Goal: Find specific page/section: Find specific page/section

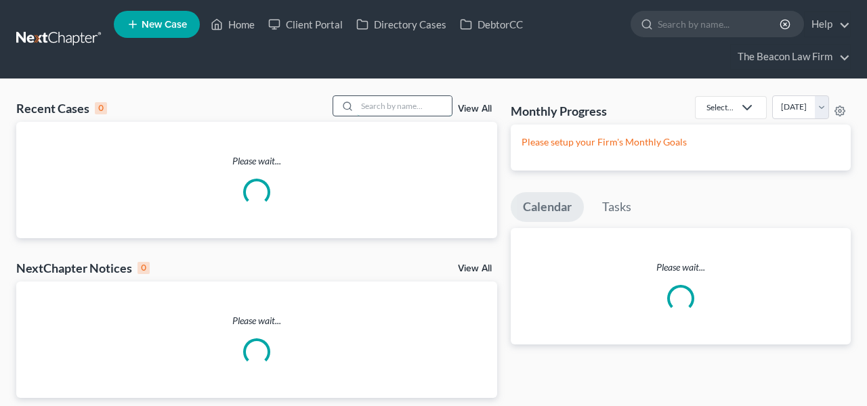
click at [372, 110] on input "search" at bounding box center [404, 106] width 95 height 20
click at [373, 108] on input "search" at bounding box center [404, 106] width 95 height 20
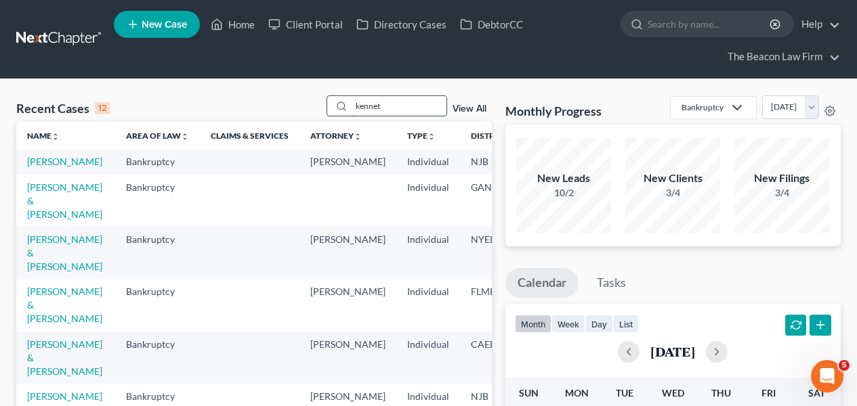
click at [370, 112] on input "kennet" at bounding box center [398, 106] width 95 height 20
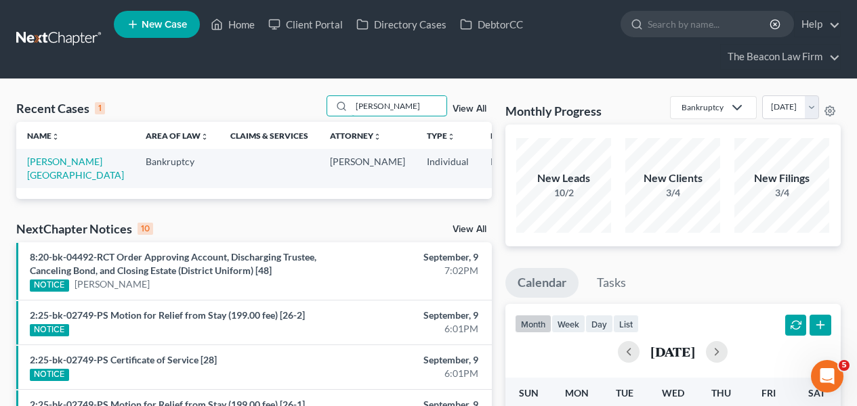
type input "[PERSON_NAME]"
click at [25, 170] on td "[PERSON_NAME][GEOGRAPHIC_DATA]" at bounding box center [75, 168] width 119 height 39
click at [30, 170] on link "[PERSON_NAME][GEOGRAPHIC_DATA]" at bounding box center [75, 168] width 97 height 25
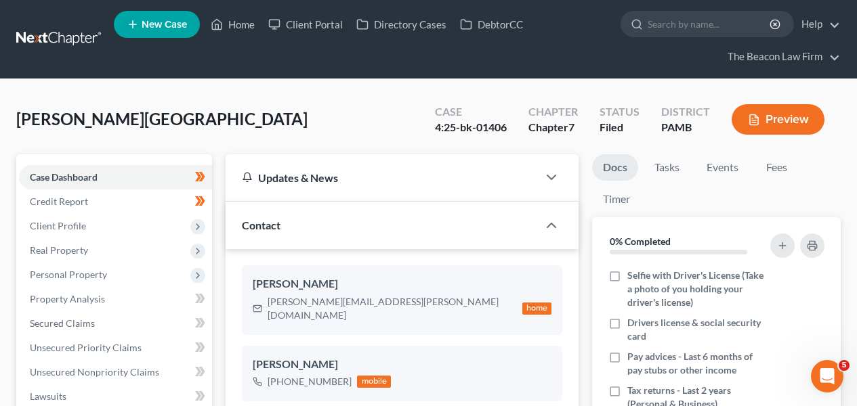
click at [57, 228] on span "Client Profile" at bounding box center [58, 226] width 56 height 12
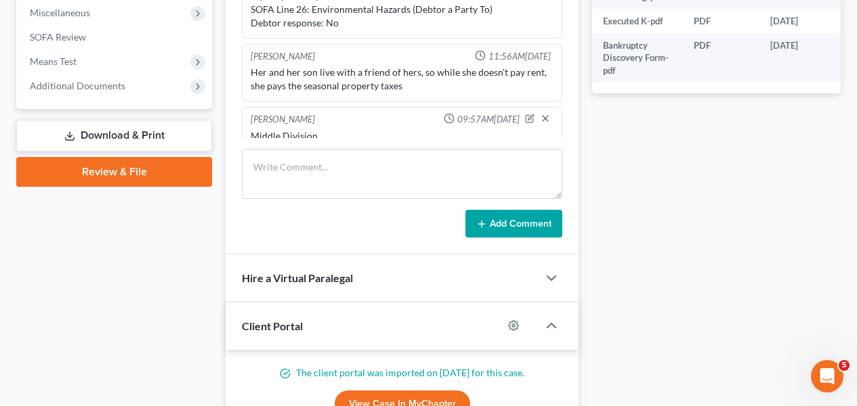
scroll to position [620, 0]
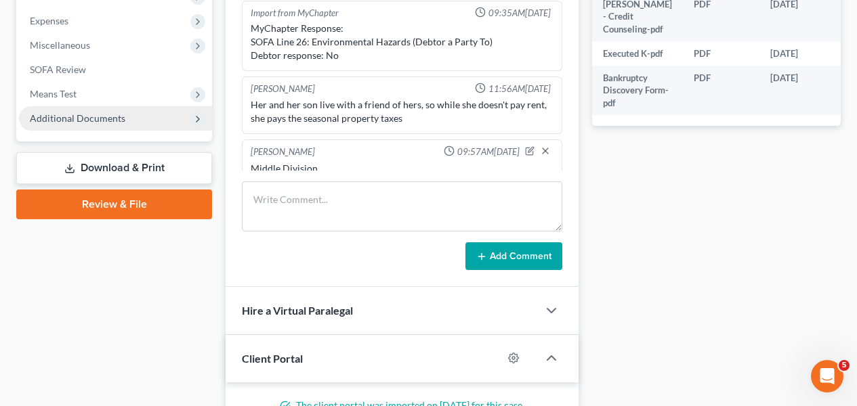
click at [134, 125] on span "Additional Documents" at bounding box center [115, 118] width 193 height 24
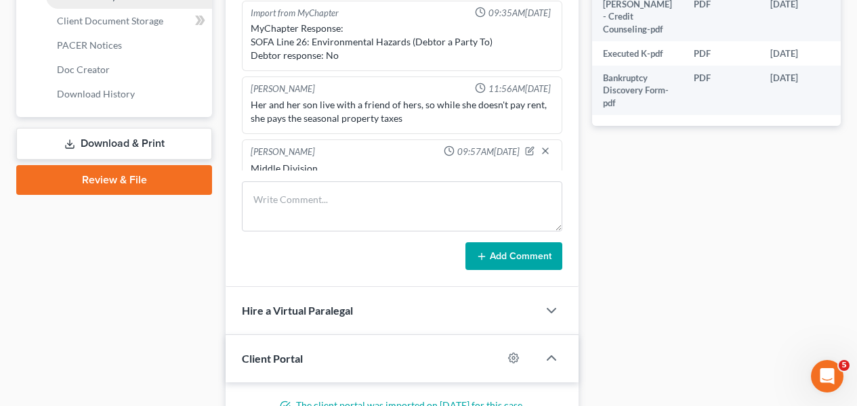
scroll to position [473, 0]
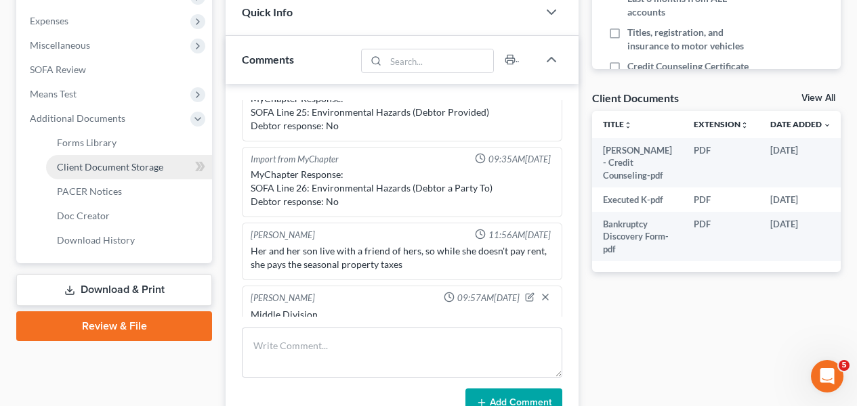
click at [131, 170] on span "Client Document Storage" at bounding box center [110, 167] width 106 height 12
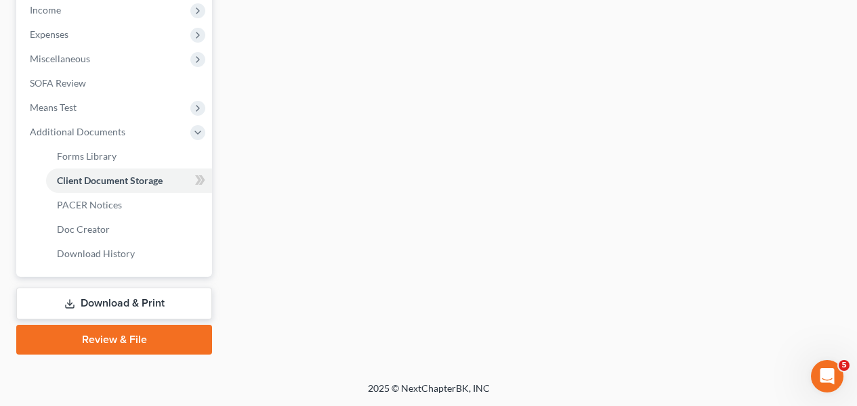
select select "0"
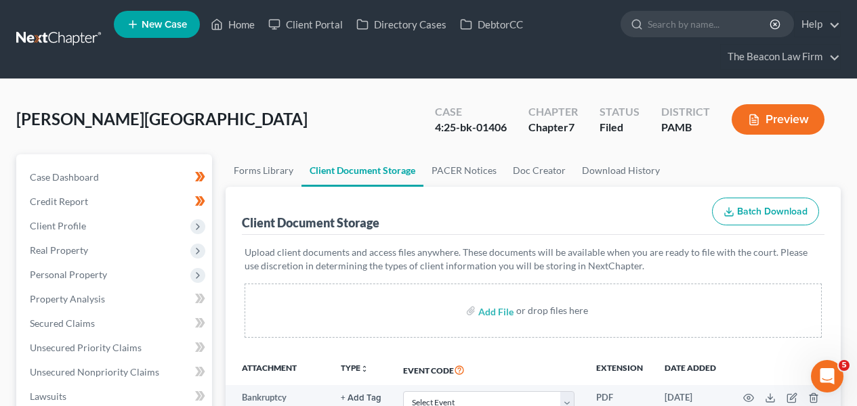
click at [89, 43] on link at bounding box center [59, 39] width 87 height 24
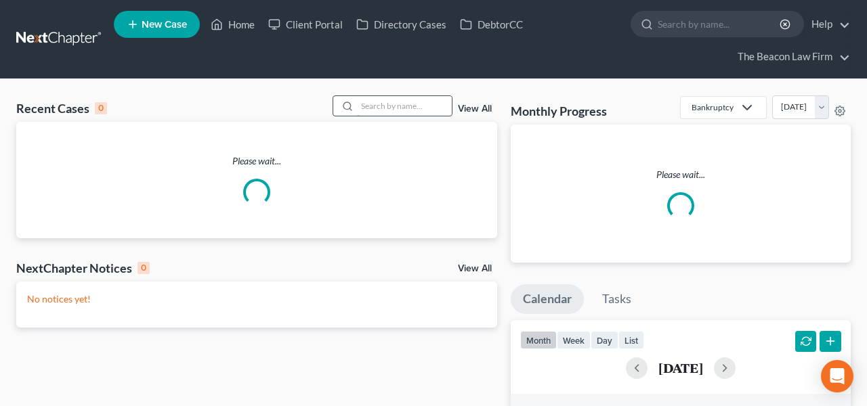
click at [390, 104] on input "search" at bounding box center [404, 106] width 95 height 20
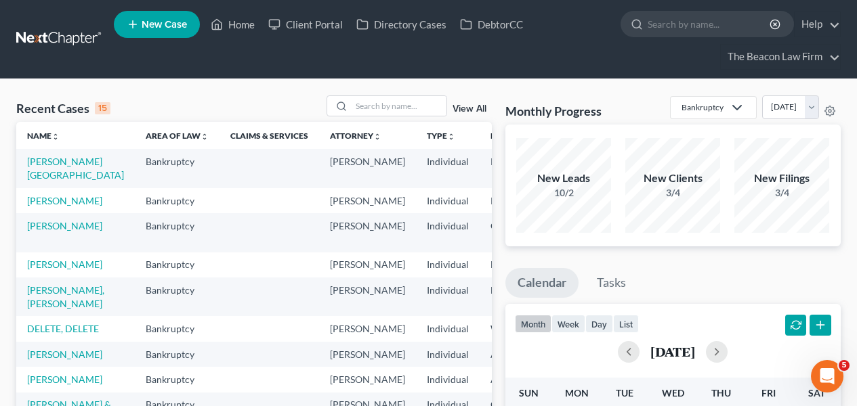
click at [25, 205] on td "[PERSON_NAME]" at bounding box center [75, 200] width 119 height 25
click at [30, 205] on link "[PERSON_NAME]" at bounding box center [64, 201] width 75 height 12
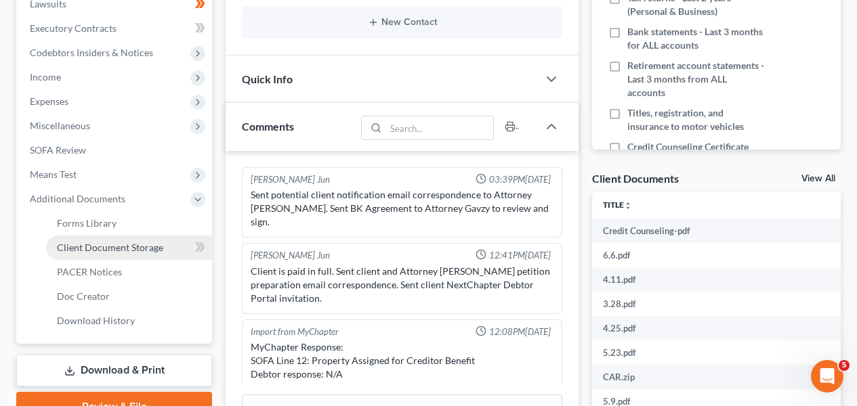
scroll to position [424, 0]
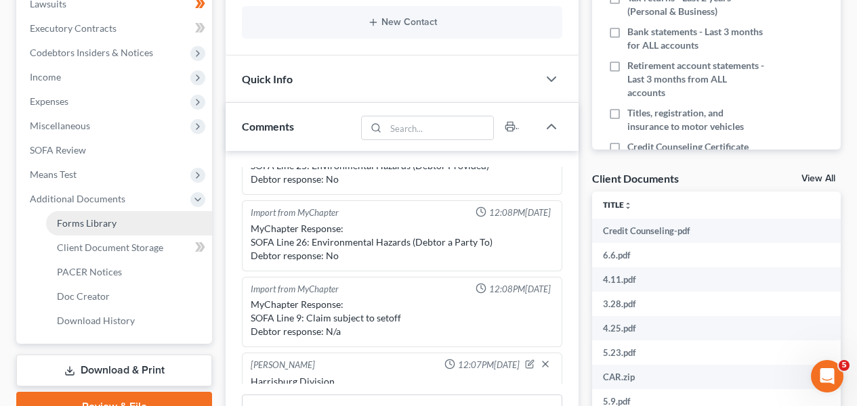
click at [156, 225] on link "Forms Library" at bounding box center [129, 223] width 166 height 24
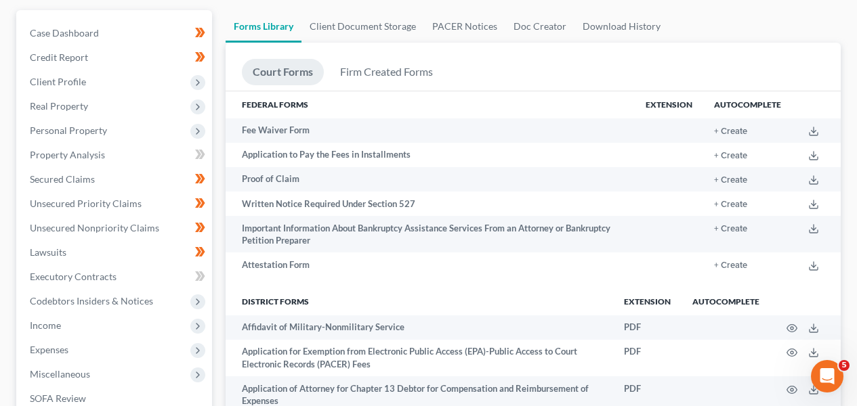
scroll to position [105, 0]
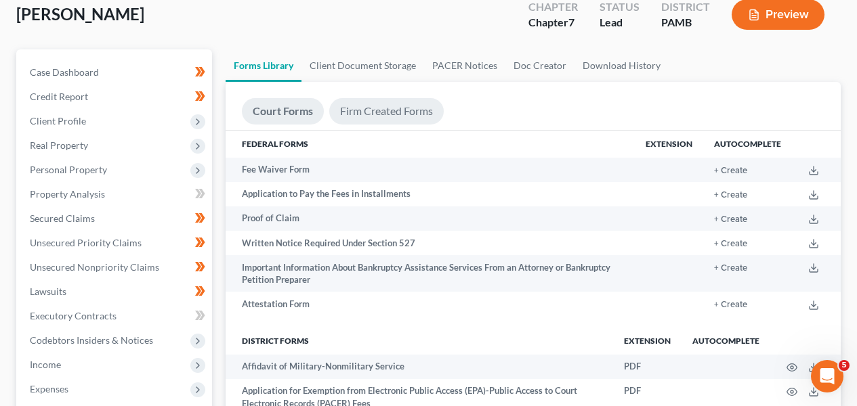
click at [419, 110] on link "Firm Created Forms" at bounding box center [386, 111] width 114 height 26
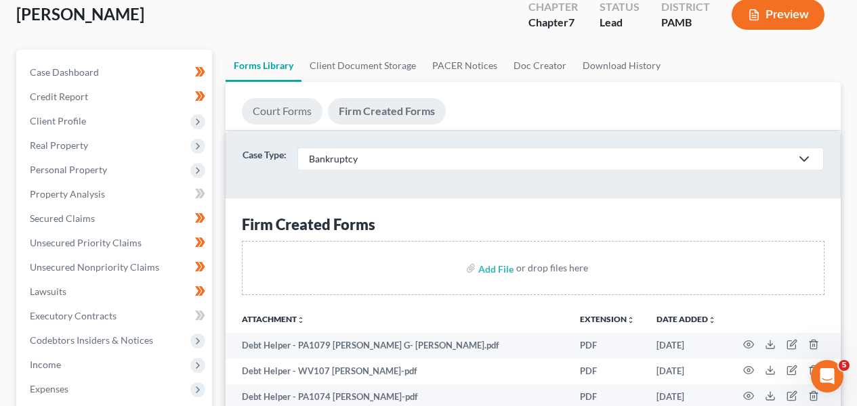
click at [297, 112] on link "Court Forms" at bounding box center [282, 111] width 81 height 26
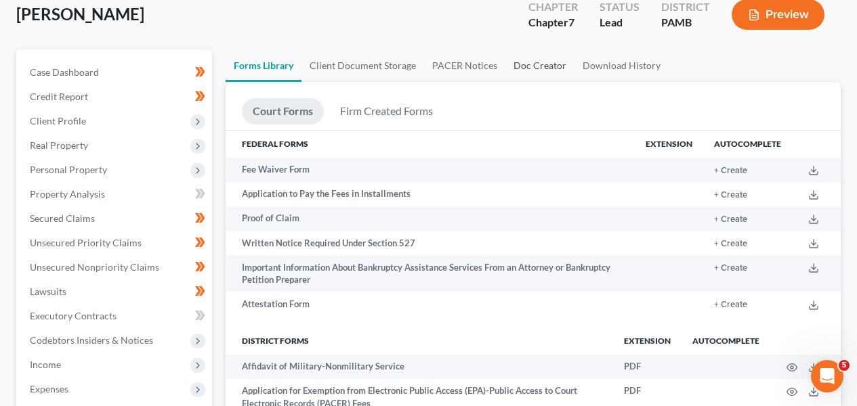
click at [518, 70] on link "Doc Creator" at bounding box center [539, 65] width 69 height 33
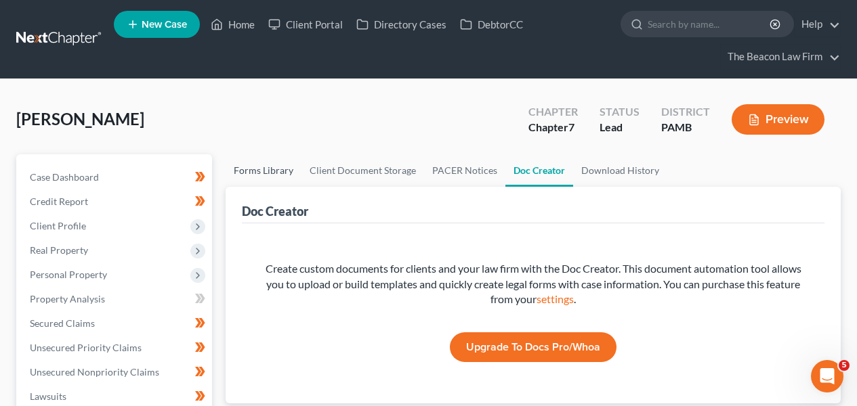
click at [280, 169] on link "Forms Library" at bounding box center [264, 170] width 76 height 33
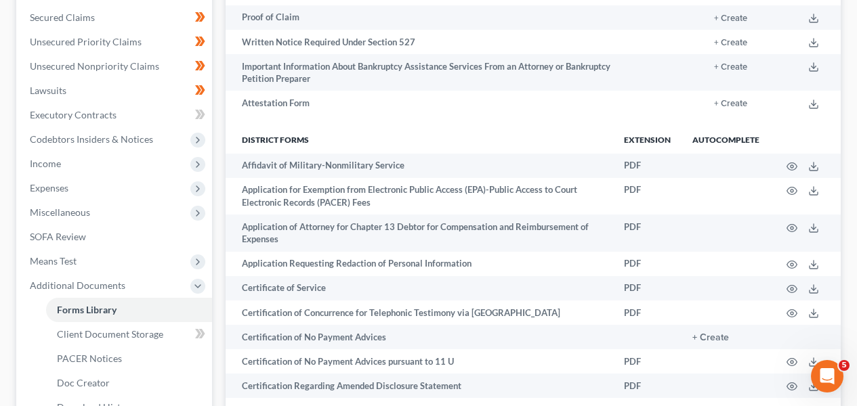
scroll to position [307, 0]
